Goal: Navigation & Orientation: Find specific page/section

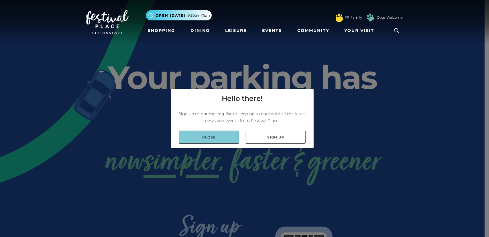
click at [220, 140] on link "Close" at bounding box center [209, 136] width 60 height 13
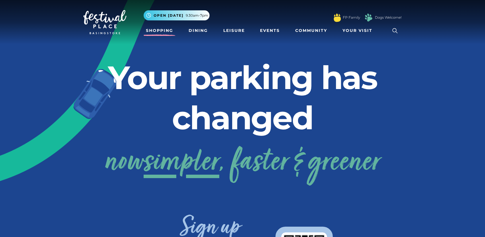
click at [155, 32] on link "Shopping" at bounding box center [160, 30] width 32 height 11
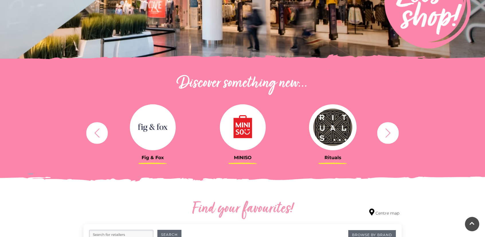
scroll to position [138, 0]
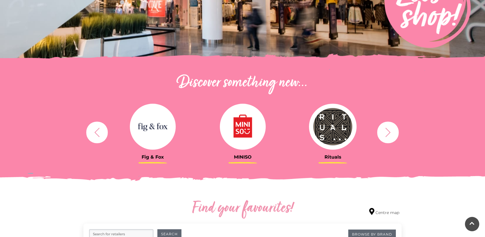
click at [385, 132] on icon "button" at bounding box center [388, 132] width 11 height 11
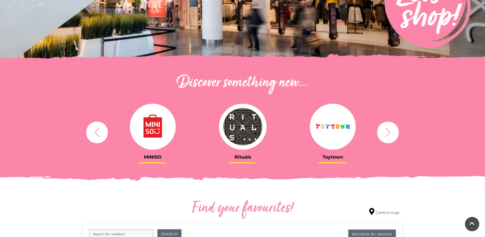
click at [385, 132] on icon "button" at bounding box center [388, 132] width 11 height 11
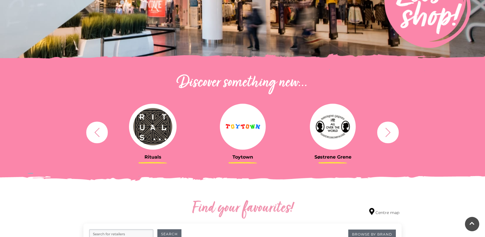
click at [385, 132] on icon "button" at bounding box center [388, 132] width 11 height 11
click at [327, 136] on img at bounding box center [333, 126] width 46 height 46
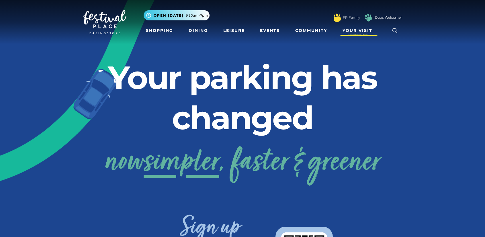
click at [360, 29] on span "Your Visit" at bounding box center [358, 31] width 30 height 6
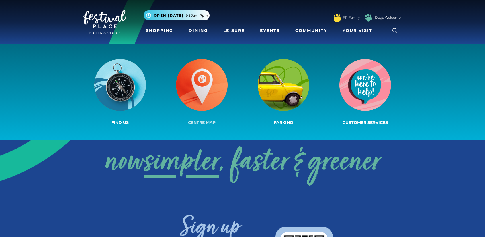
click at [198, 93] on img at bounding box center [202, 85] width 52 height 52
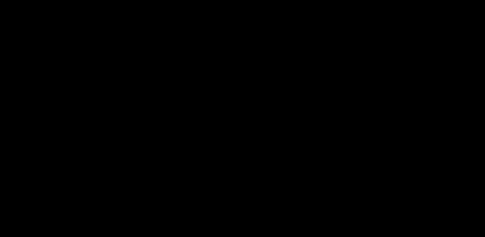
scroll to position [101, 0]
drag, startPoint x: 208, startPoint y: 155, endPoint x: 203, endPoint y: 136, distance: 19.5
click at [203, 136] on icon at bounding box center [242, 171] width 458 height 258
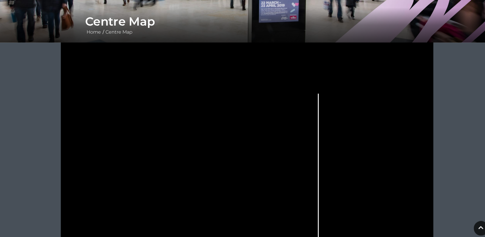
scroll to position [98, 0]
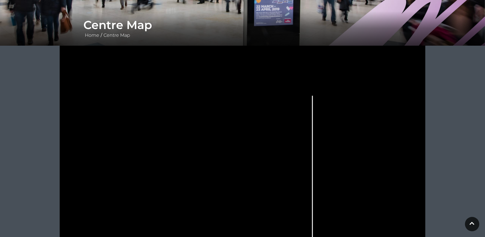
drag, startPoint x: 239, startPoint y: 200, endPoint x: 239, endPoint y: 167, distance: 33.8
click at [239, 167] on g at bounding box center [250, 176] width 318 height 204
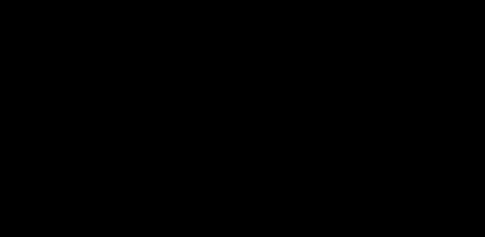
scroll to position [141, 0]
